Goal: Task Accomplishment & Management: Manage account settings

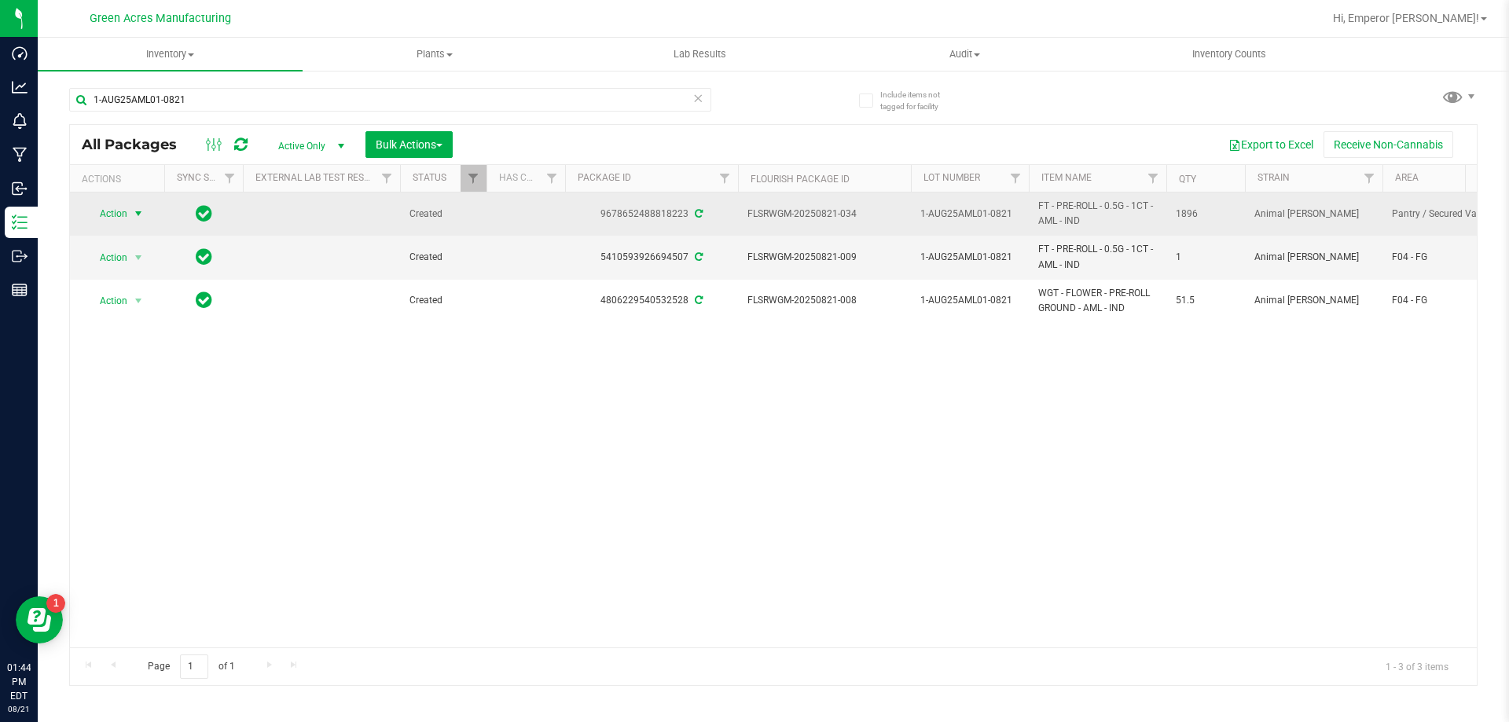
click at [136, 215] on span "select" at bounding box center [138, 213] width 13 height 13
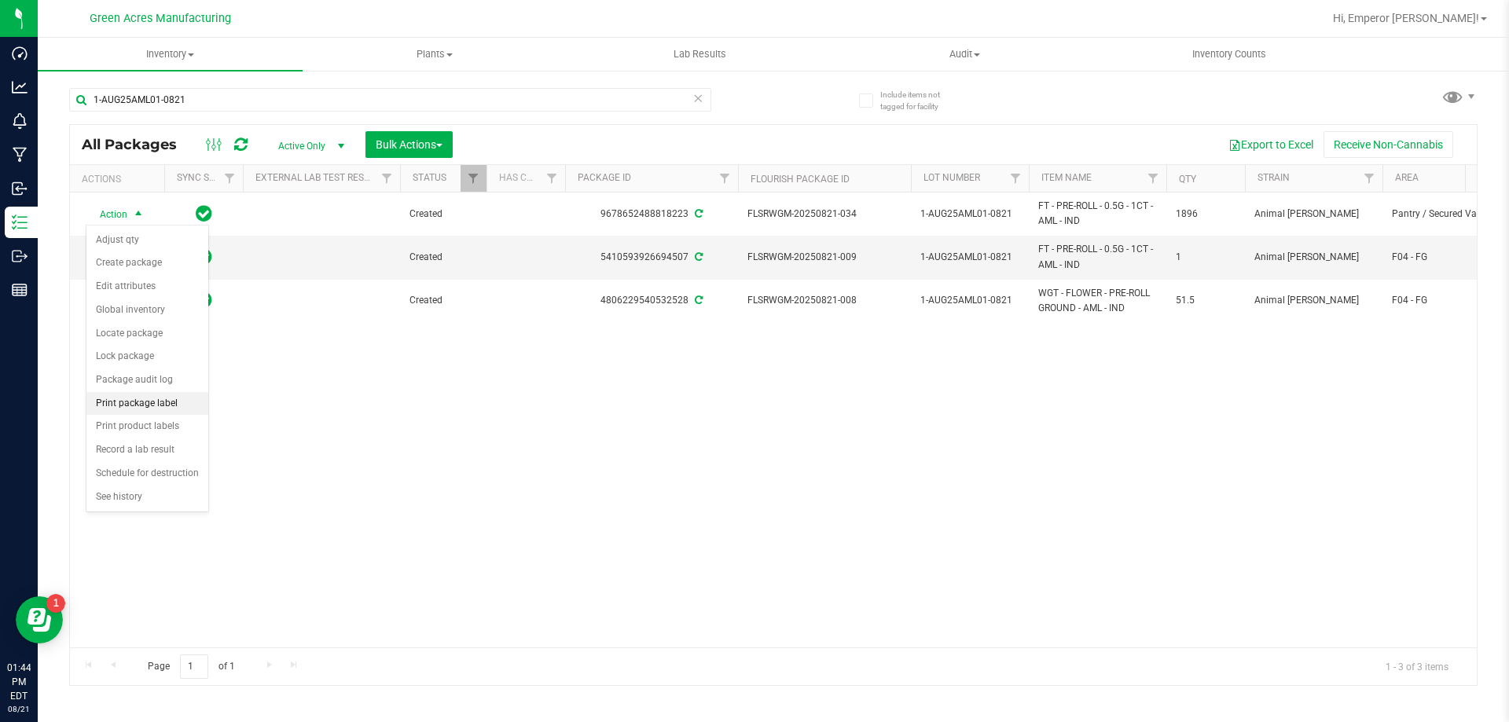
click at [163, 402] on li "Print package label" at bounding box center [147, 404] width 122 height 24
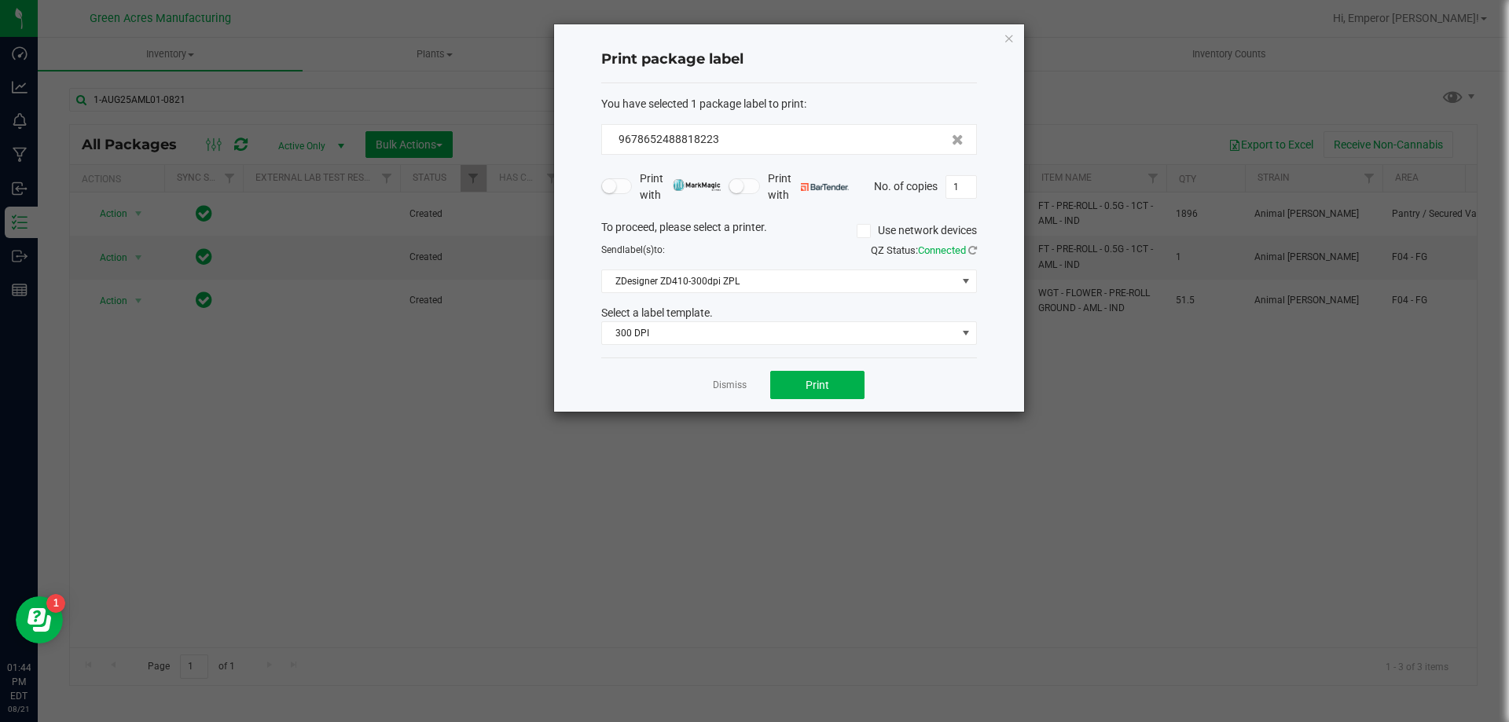
click at [979, 182] on div "Print package label You have selected 1 package label to print : 96786524888182…" at bounding box center [789, 217] width 470 height 387
click at [970, 188] on input "1" at bounding box center [961, 187] width 30 height 22
type input "2"
click at [796, 382] on button "Print" at bounding box center [817, 385] width 94 height 28
click at [748, 383] on div "Dismiss Print" at bounding box center [789, 385] width 376 height 54
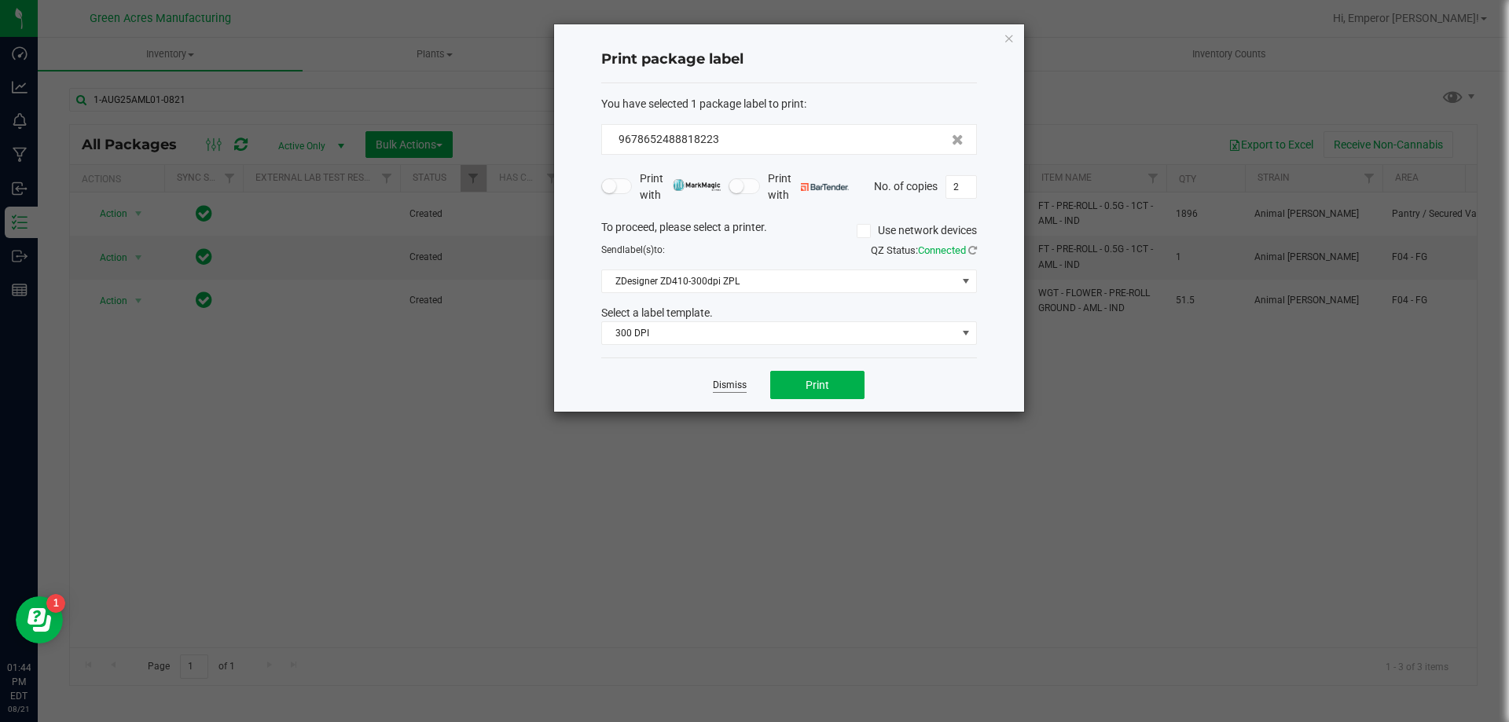
click at [735, 389] on link "Dismiss" at bounding box center [730, 385] width 34 height 13
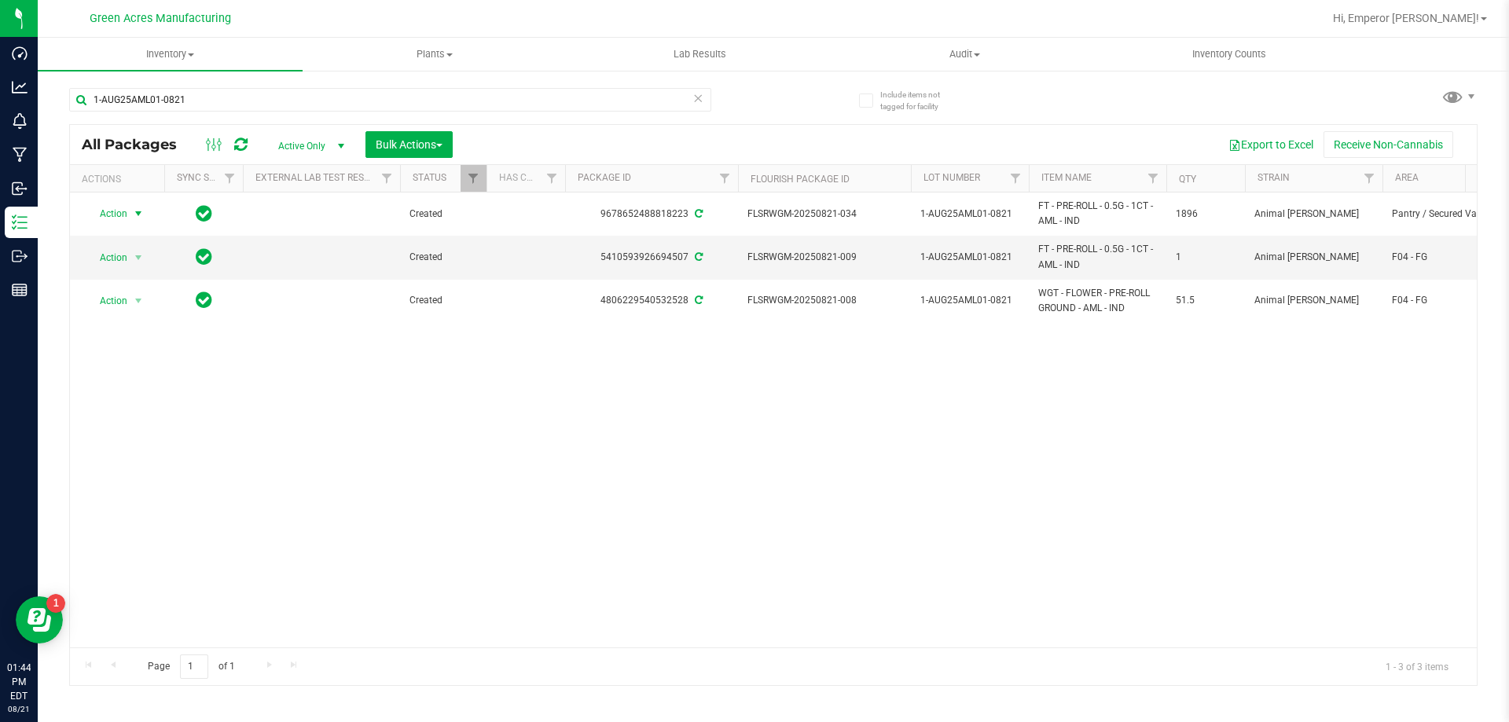
click at [735, 389] on div "Action Action Adjust qty Create package Edit attributes Global inventory Locate…" at bounding box center [773, 420] width 1407 height 455
drag, startPoint x: 749, startPoint y: 255, endPoint x: 862, endPoint y: 257, distance: 113.2
click at [862, 257] on span "FLSRWGM-20250821-009" at bounding box center [824, 257] width 154 height 15
copy span "FLSRWGM-20250821-009"
click at [138, 260] on span "select" at bounding box center [138, 257] width 13 height 13
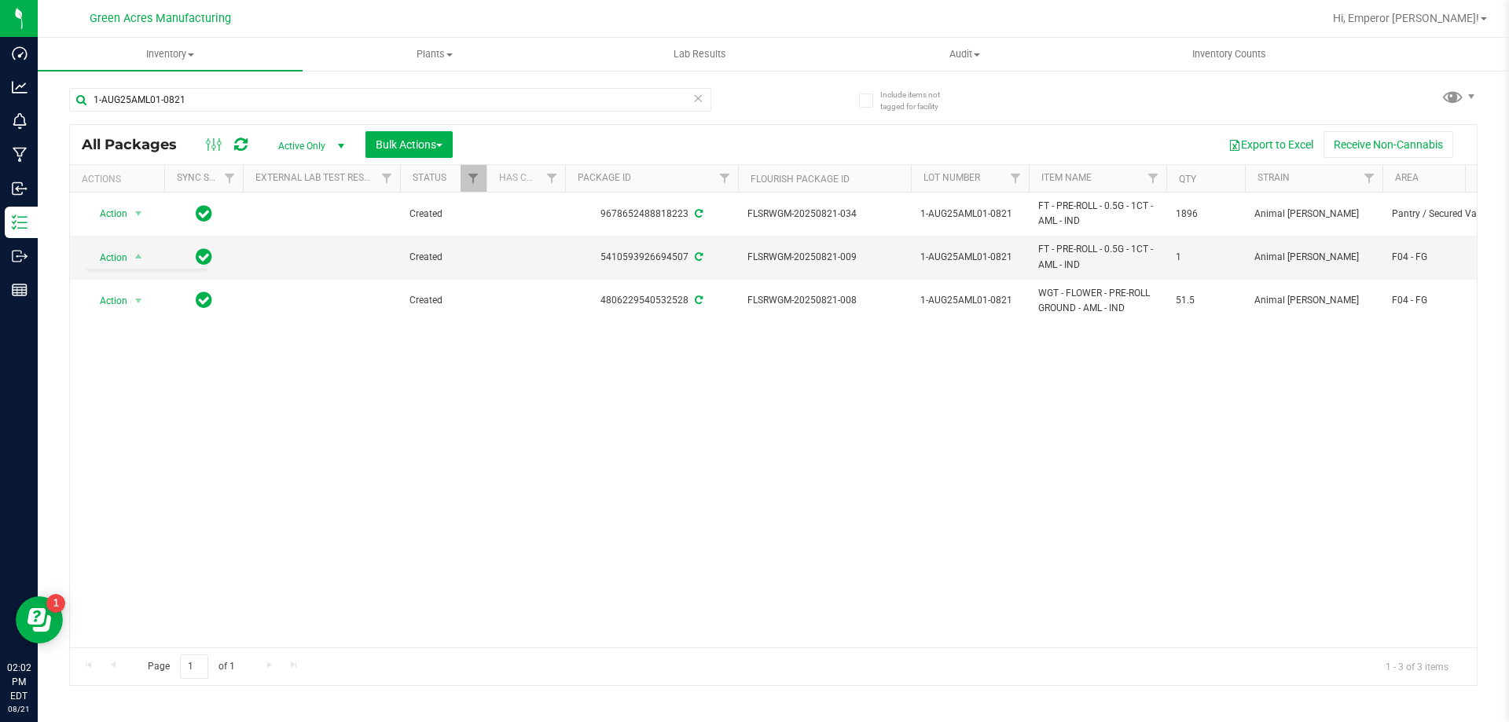
click at [532, 578] on div "Action Action Adjust qty Create package Edit attributes Global inventory Locate…" at bounding box center [773, 420] width 1407 height 455
click at [139, 260] on span "select" at bounding box center [138, 257] width 13 height 13
click at [628, 471] on div "Action Action Adjust qty Create package Edit attributes Global inventory Locate…" at bounding box center [773, 420] width 1407 height 455
click at [141, 254] on span "select" at bounding box center [138, 257] width 13 height 13
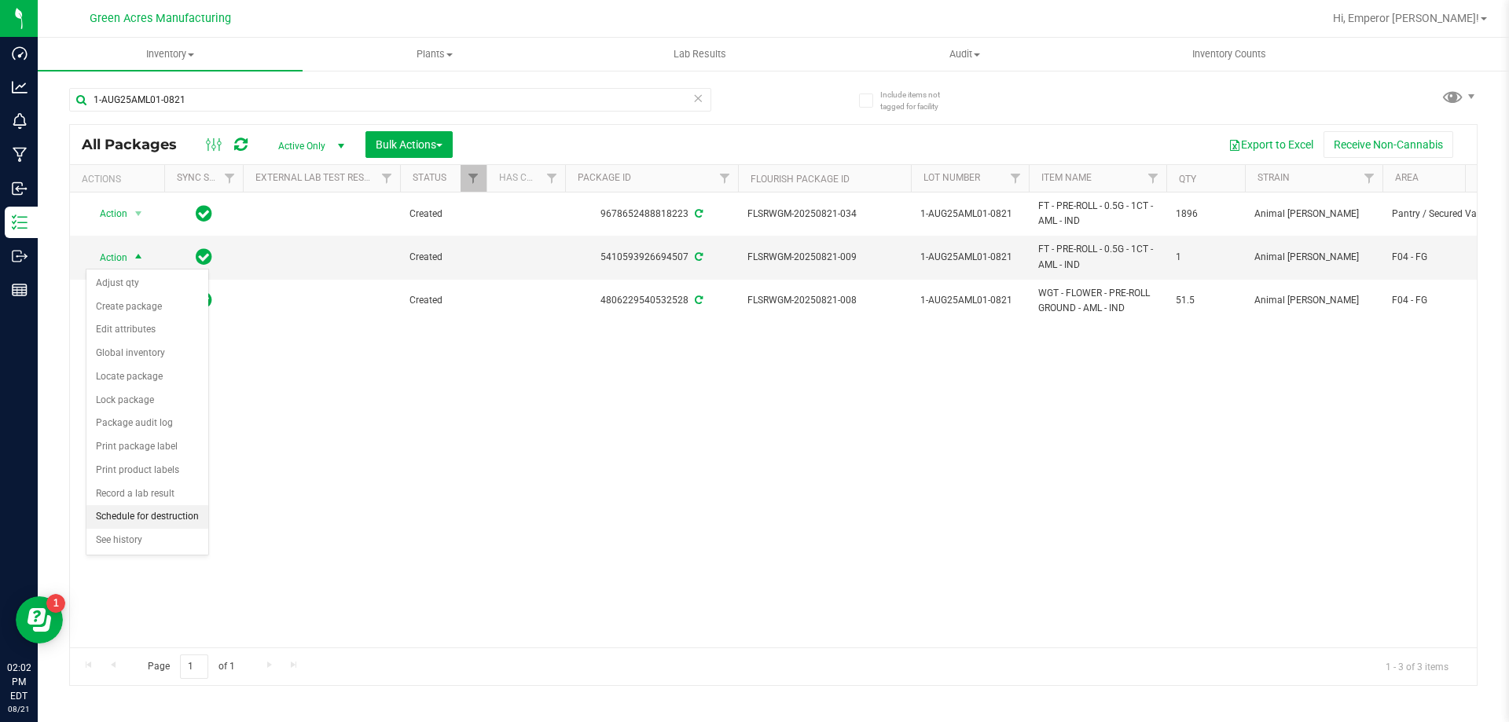
click at [162, 519] on li "Schedule for destruction" at bounding box center [147, 517] width 122 height 24
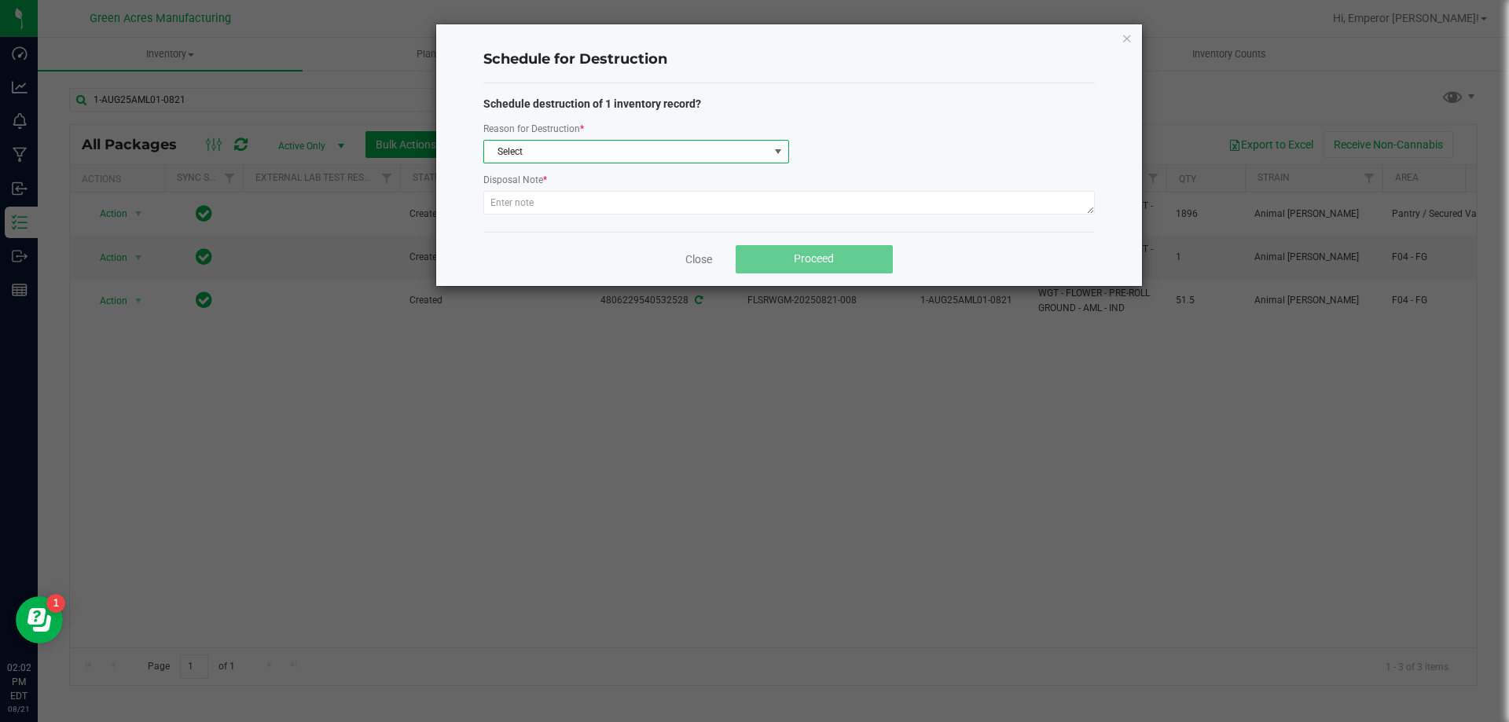
click at [589, 163] on span "Select" at bounding box center [636, 152] width 306 height 24
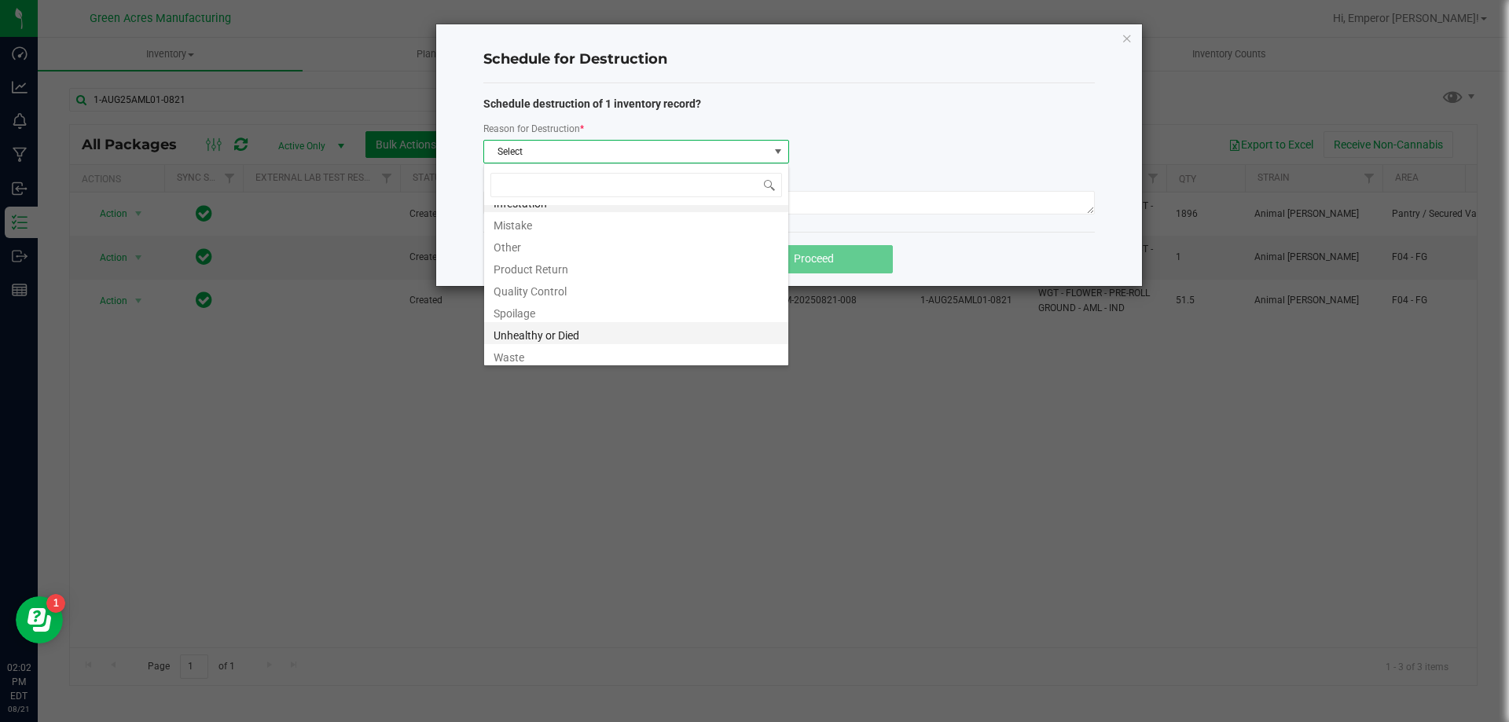
scroll to position [19, 0]
click at [540, 361] on li "Waste" at bounding box center [636, 351] width 304 height 22
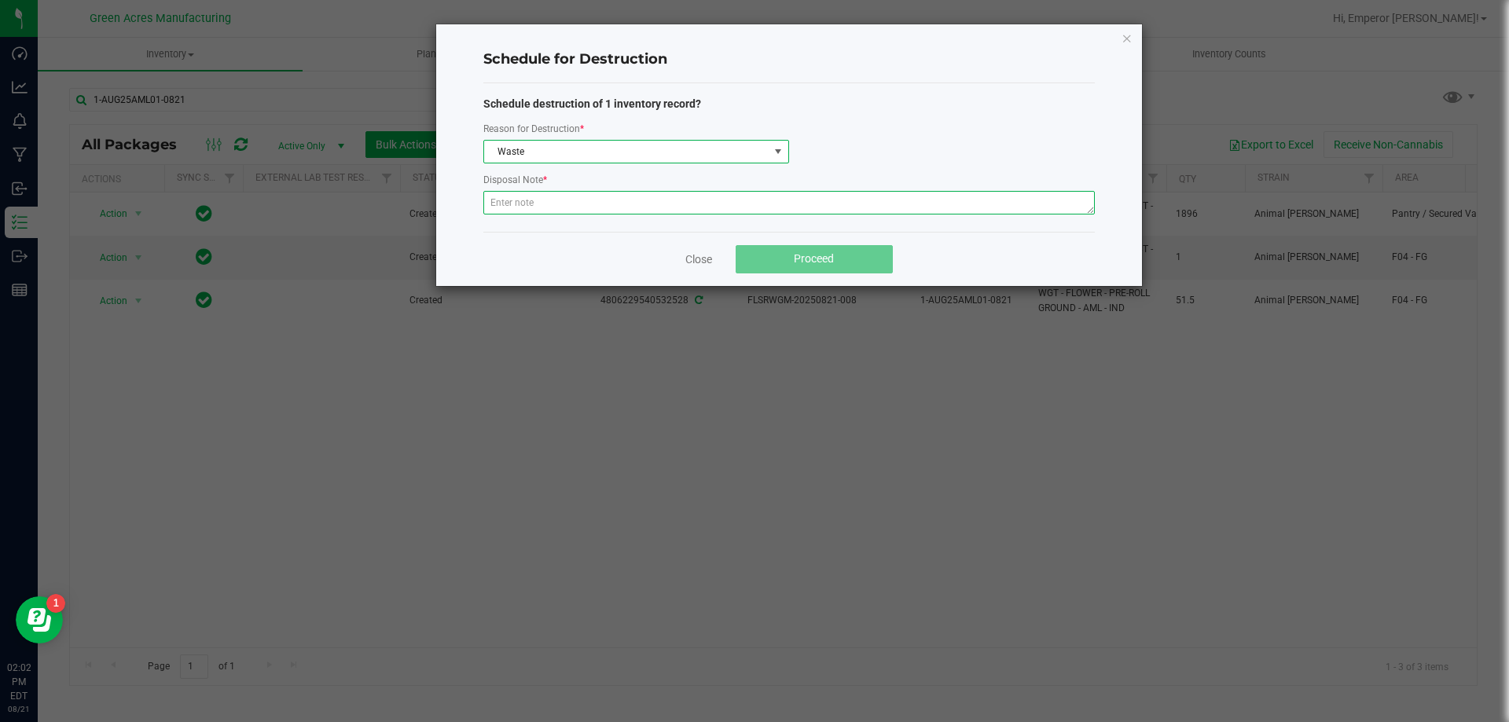
click at [559, 207] on textarea at bounding box center [788, 203] width 611 height 24
paste textarea "WASTE FROM ROLLMASTER PRODUCTION/PACKING PROCESS"
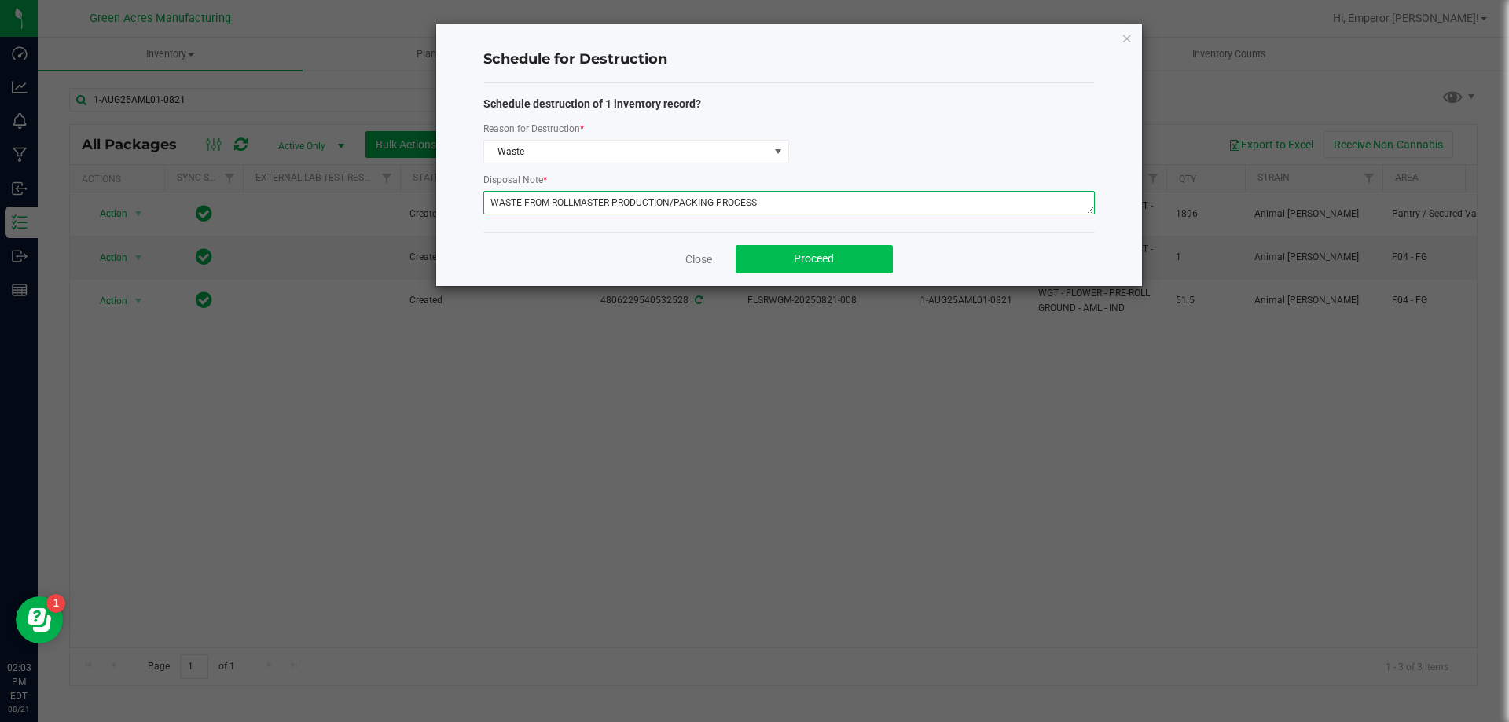
type textarea "WASTE FROM ROLLMASTER PRODUCTION/PACKING PROCESS"
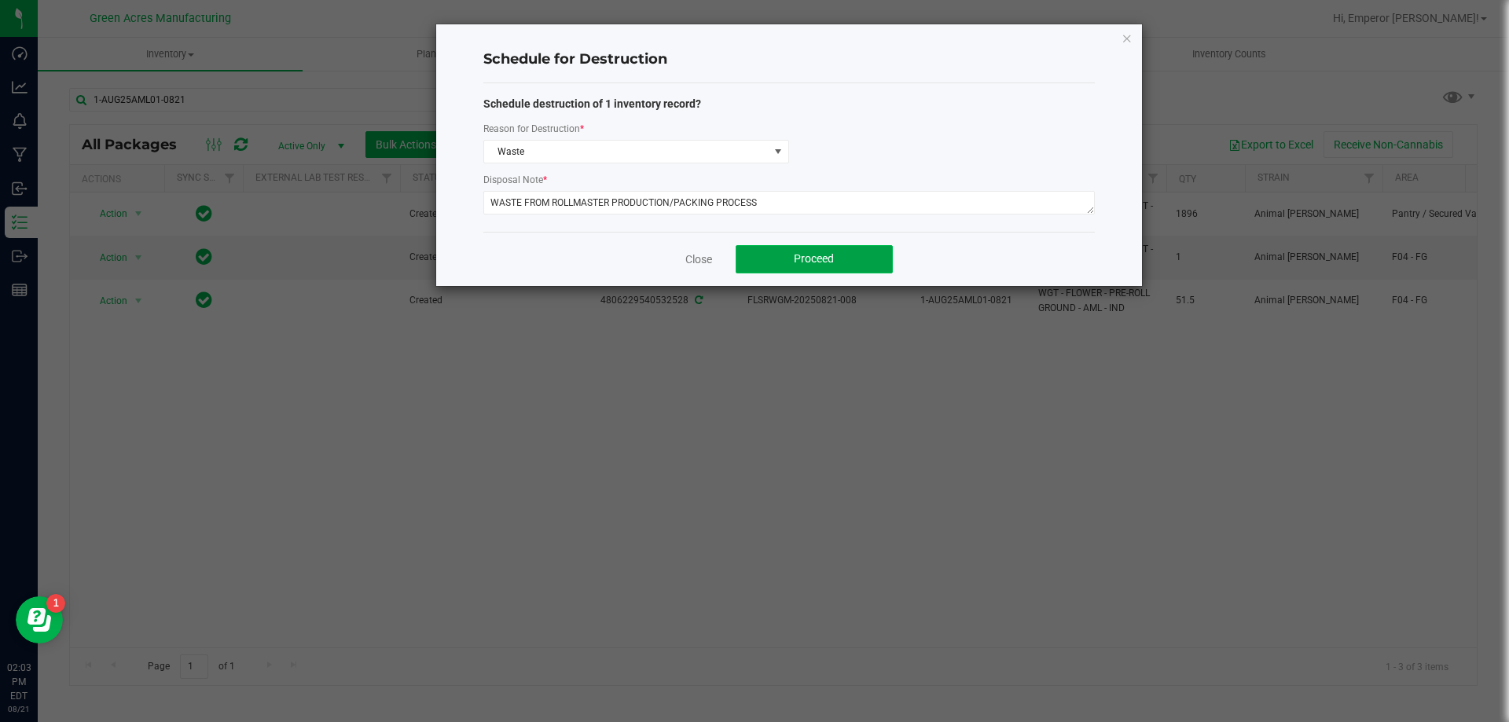
click at [835, 264] on button "Proceed" at bounding box center [813, 259] width 157 height 28
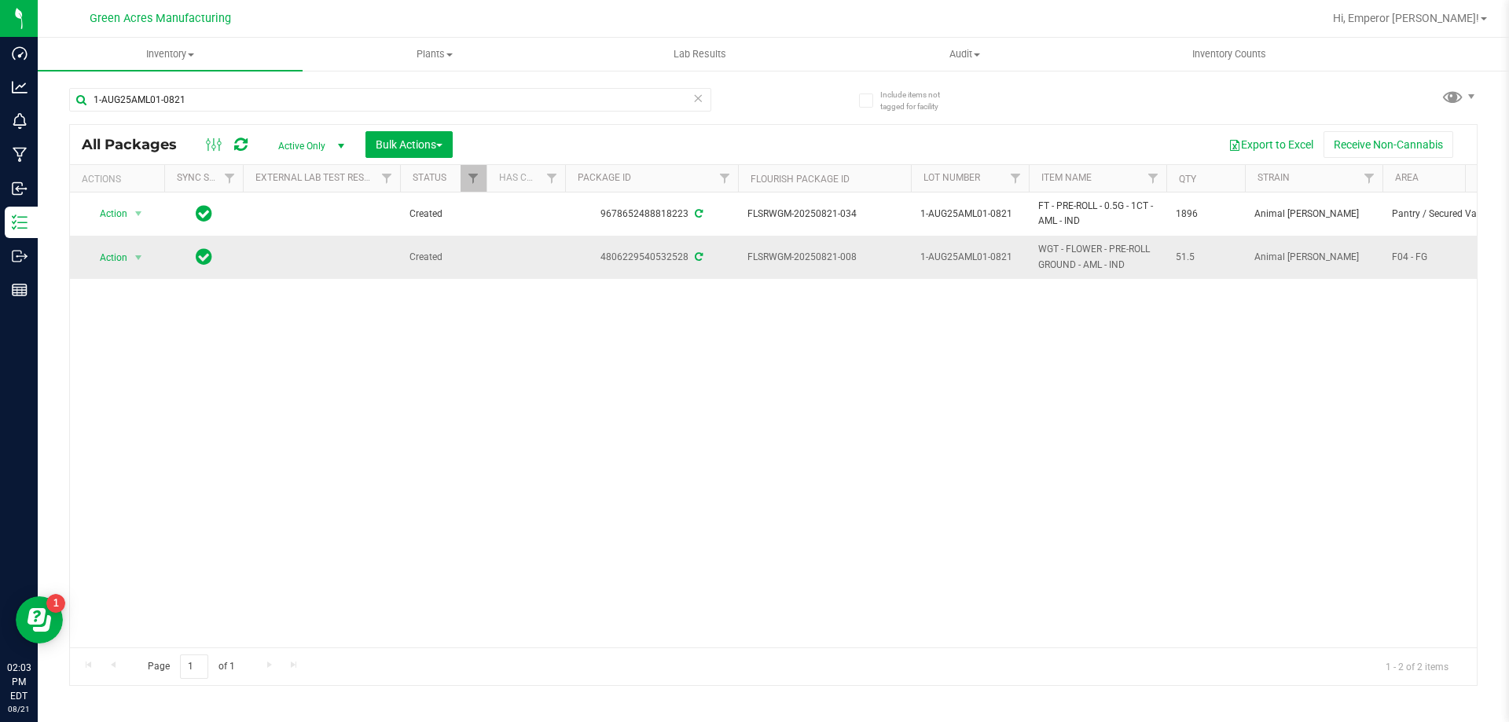
drag, startPoint x: 853, startPoint y: 256, endPoint x: 723, endPoint y: 260, distance: 129.7
click at [851, 248] on td "FLSRWGM-20250821-008" at bounding box center [824, 257] width 173 height 42
drag, startPoint x: 853, startPoint y: 256, endPoint x: 713, endPoint y: 261, distance: 140.7
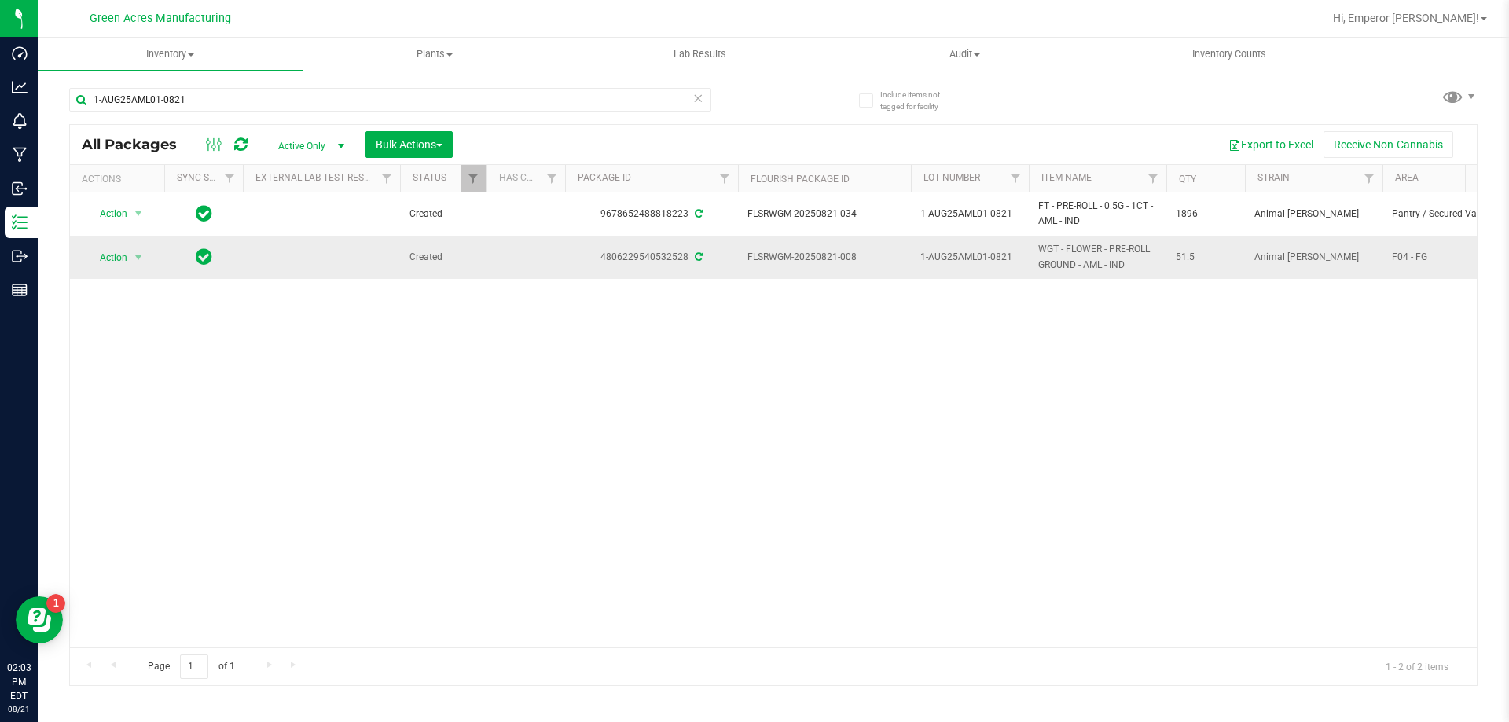
copy tr "FLSRWGM-20250821-008"
click at [141, 257] on span "select" at bounding box center [138, 257] width 13 height 13
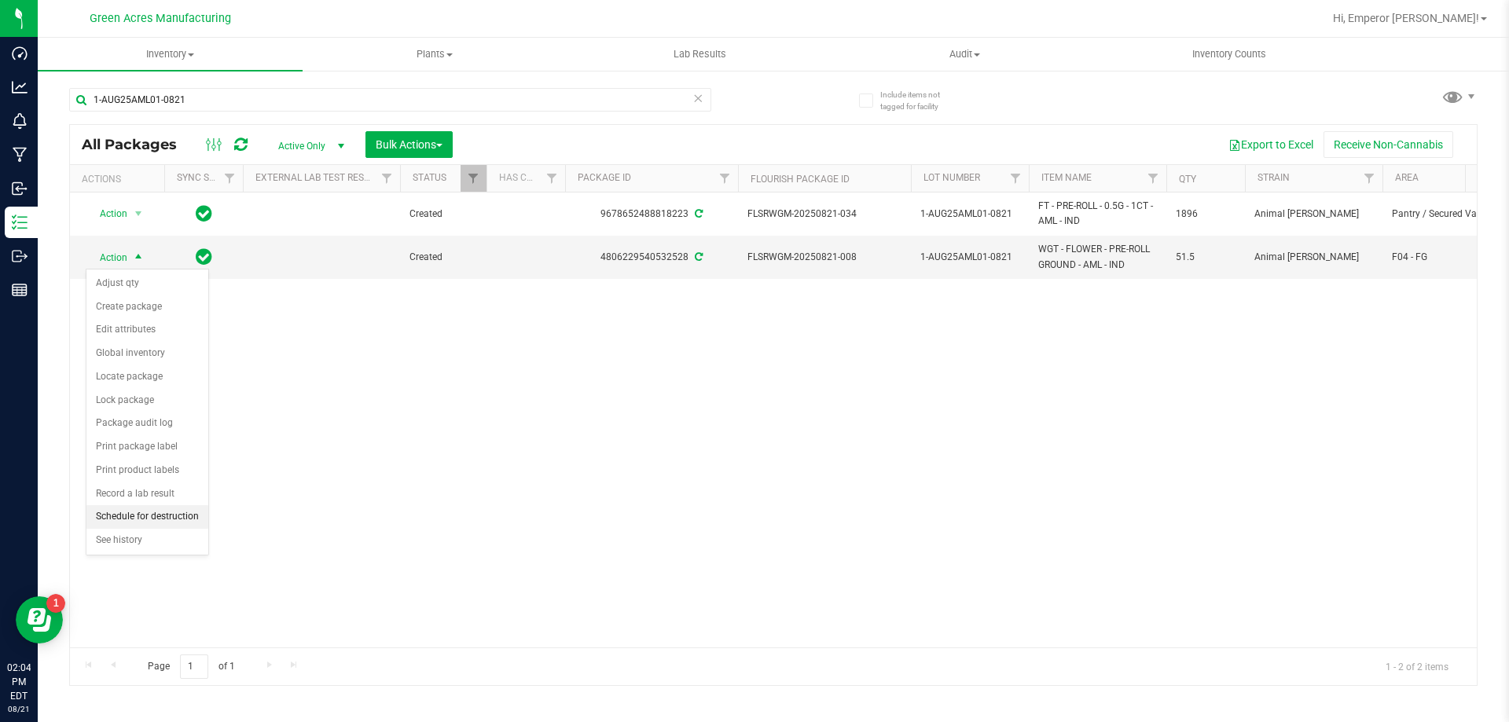
click at [112, 525] on li "Schedule for destruction" at bounding box center [147, 517] width 122 height 24
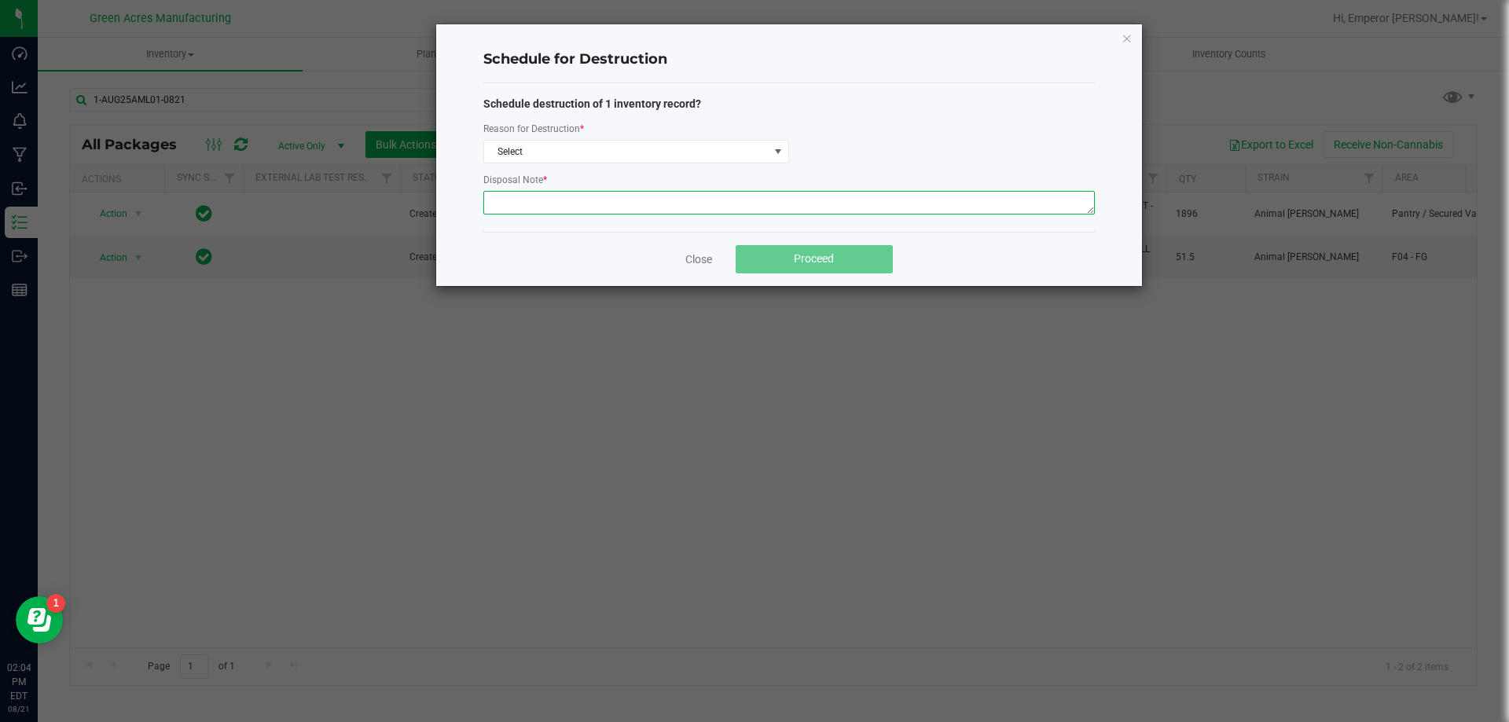
click at [561, 212] on textarea at bounding box center [788, 203] width 611 height 24
paste textarea "WASTE FROM ROLLMASTER PRODUCTION/PACKING PROCESS"
type textarea "WASTE FROM ROLLMASTER PRODUCTION/PACKING PROCESS"
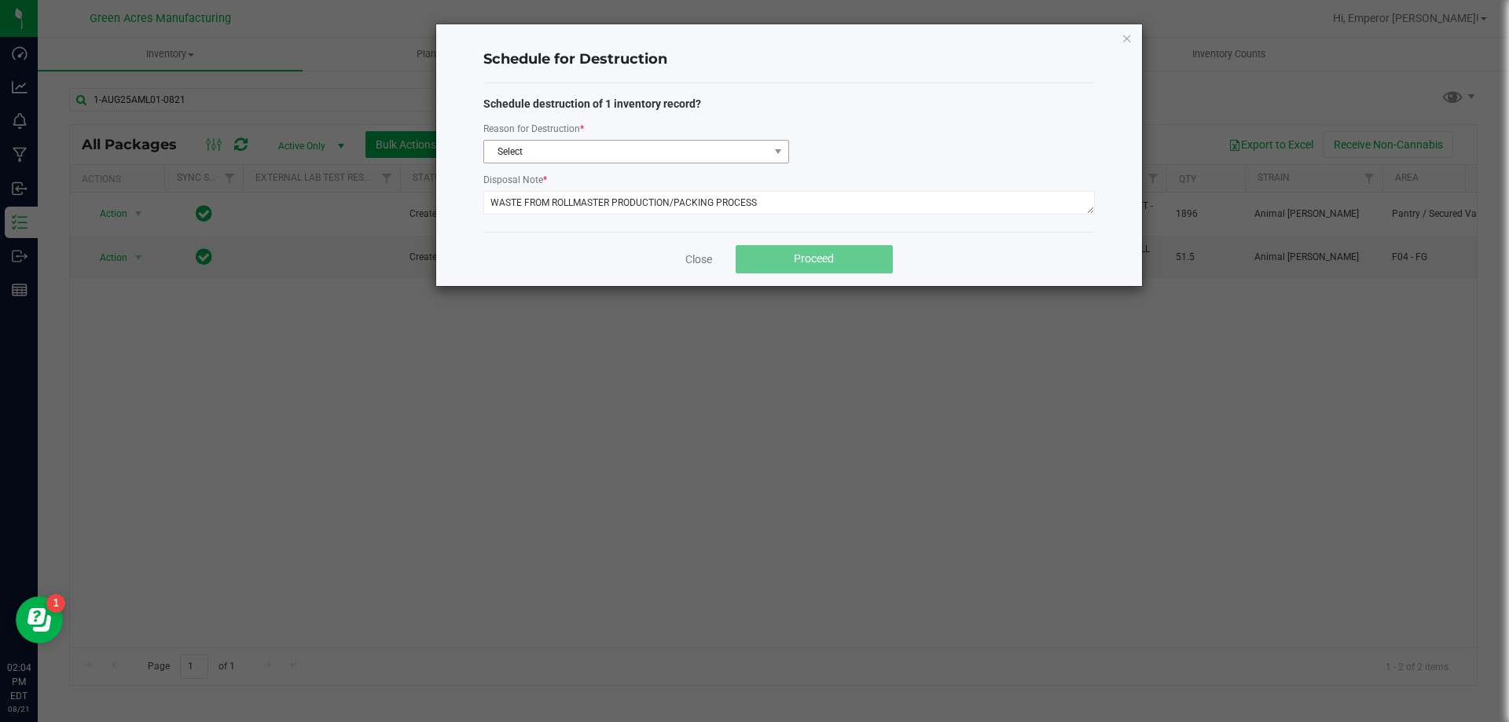
drag, startPoint x: 566, startPoint y: 170, endPoint x: 580, endPoint y: 146, distance: 27.5
click at [568, 166] on div "Schedule destruction of 1 inventory record? Reason for Destruction * Select Dis…" at bounding box center [788, 157] width 611 height 123
click at [580, 146] on span "Select" at bounding box center [626, 152] width 284 height 22
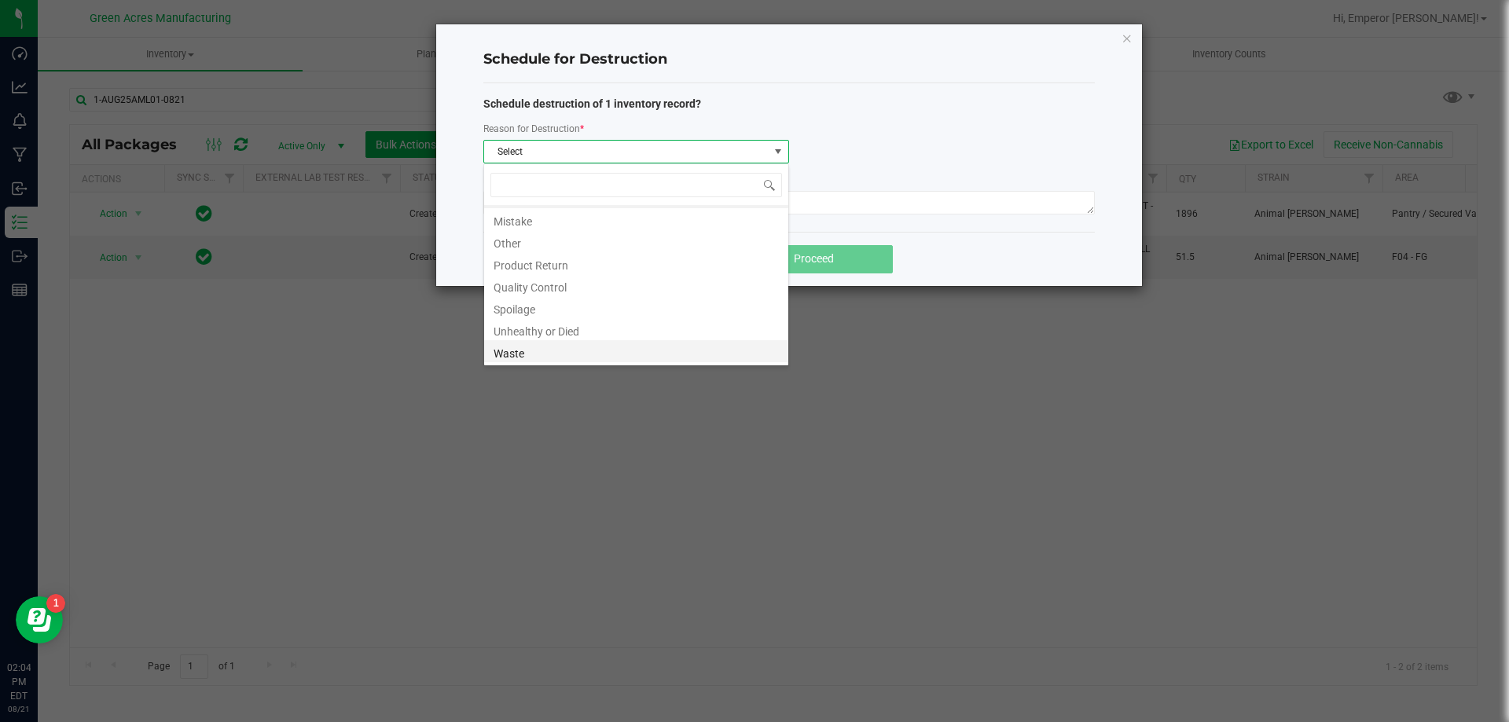
click at [534, 356] on li "Waste" at bounding box center [636, 351] width 304 height 22
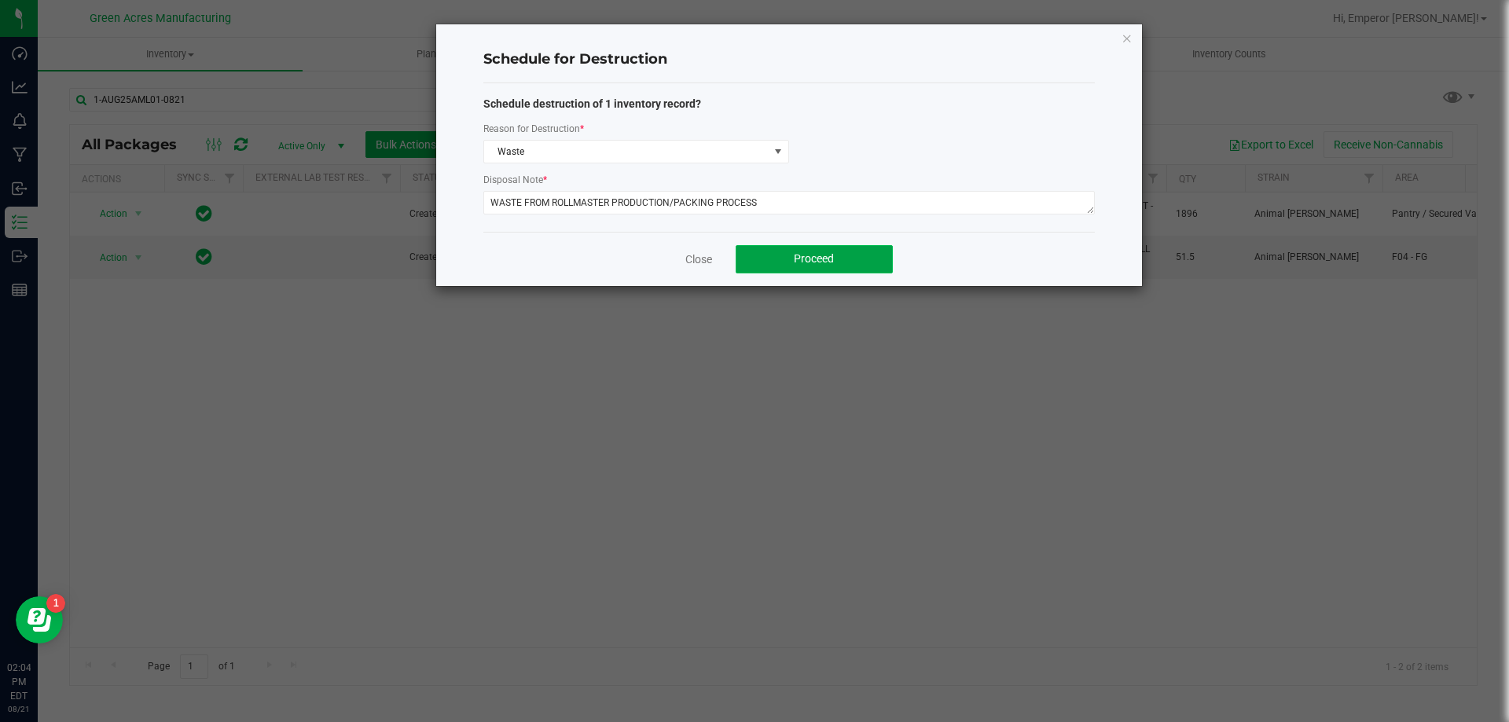
click at [809, 254] on span "Proceed" at bounding box center [814, 258] width 40 height 13
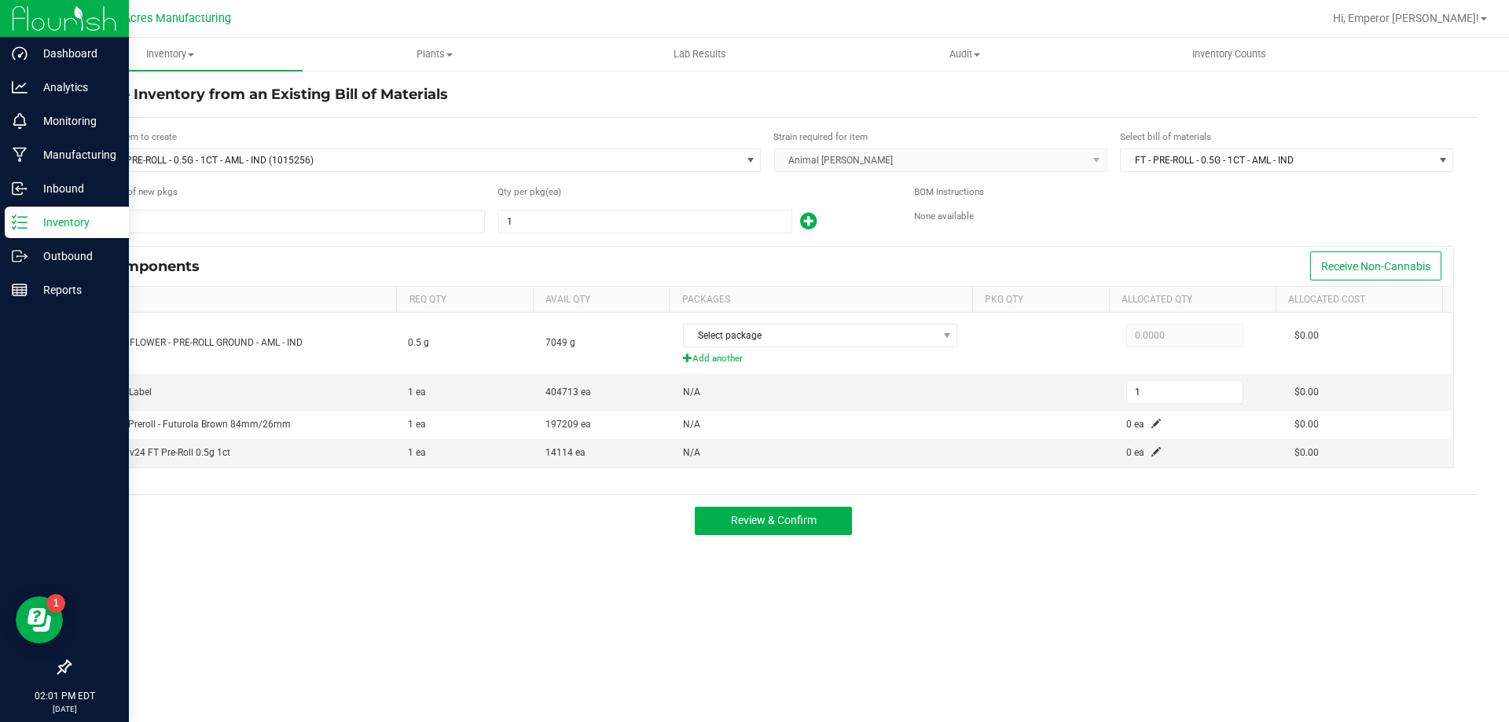
click at [42, 227] on p "Inventory" at bounding box center [75, 222] width 94 height 19
